Goal: Book appointment/travel/reservation

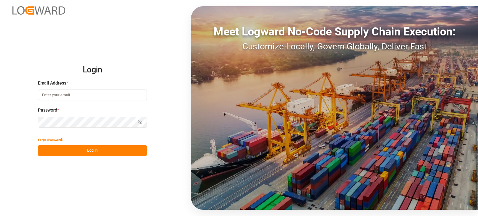
type input "[EMAIL_ADDRESS][DOMAIN_NAME]"
click at [110, 150] on button "Log In" at bounding box center [92, 150] width 109 height 11
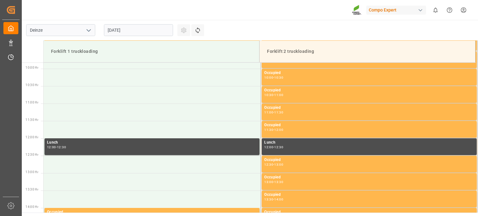
scroll to position [344, 0]
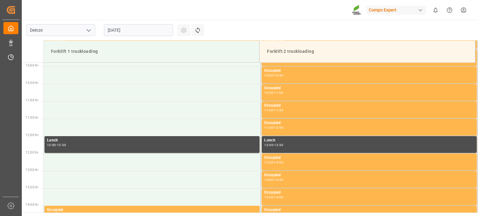
click at [112, 30] on input "[DATE]" at bounding box center [138, 30] width 69 height 12
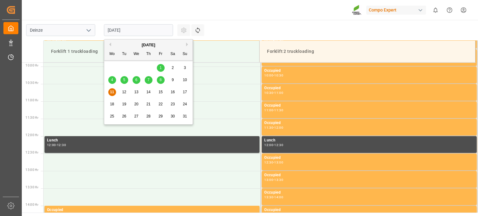
click at [125, 94] on span "12" at bounding box center [124, 92] width 4 height 4
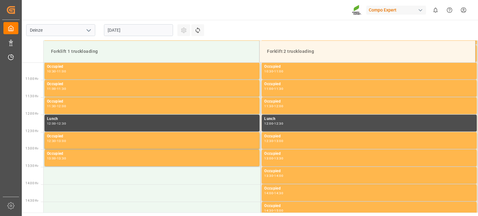
scroll to position [404, 0]
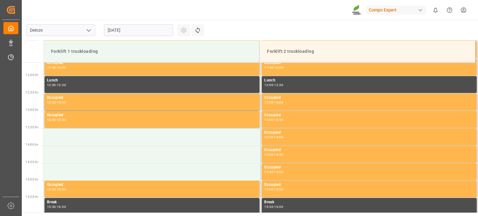
click at [123, 28] on input "[DATE]" at bounding box center [138, 30] width 69 height 12
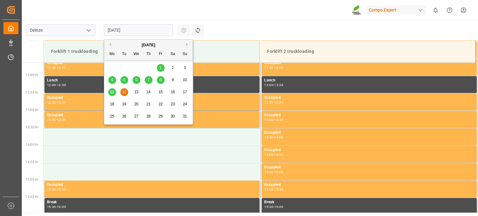
click at [111, 94] on span "11" at bounding box center [112, 92] width 4 height 4
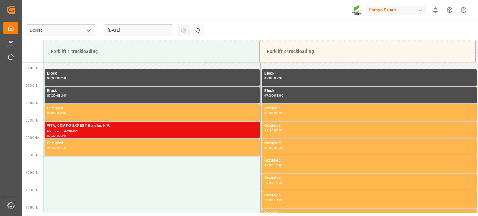
scroll to position [220, 0]
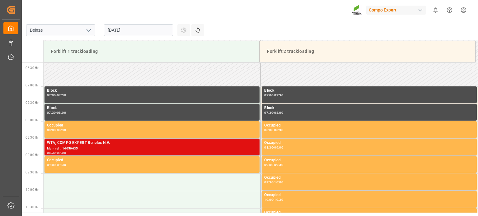
click at [128, 142] on div "WTA, COMPO EXPERT Benelux N.V." at bounding box center [152, 143] width 210 height 6
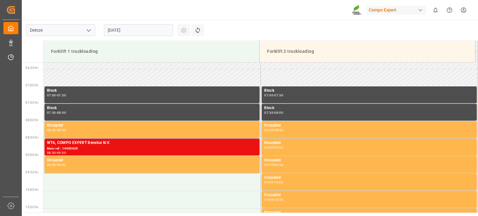
click at [128, 142] on div "WTA, COMPO EXPERT Benelux N.V." at bounding box center [152, 143] width 210 height 6
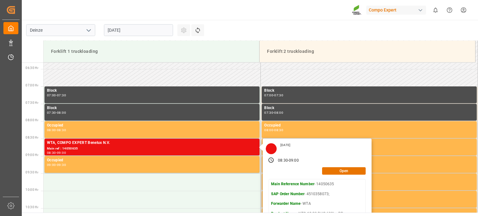
scroll to position [251, 0]
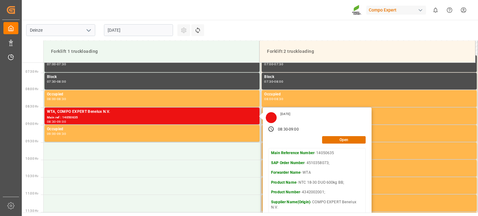
click at [329, 152] on p "Main Reference Number - 14050635" at bounding box center [317, 153] width 92 height 6
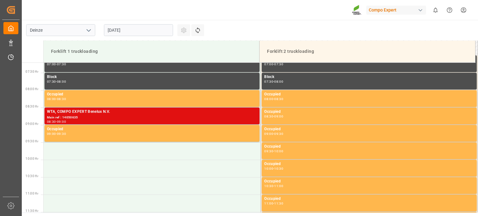
click at [234, 110] on div "WTA, COMPO EXPERT Benelux N.V." at bounding box center [152, 112] width 210 height 6
